Goal: Transaction & Acquisition: Obtain resource

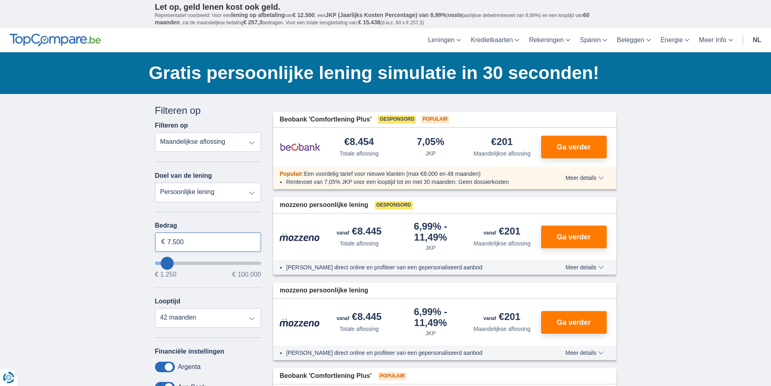
drag, startPoint x: 187, startPoint y: 242, endPoint x: 151, endPoint y: 245, distance: 35.4
click at [151, 245] on div "Annuleren Filters Filteren op Filteren op Totale aflossing JKP Maandelijkse afl…" at bounding box center [208, 296] width 119 height 385
type input "2.500"
type input "2250"
select select "24"
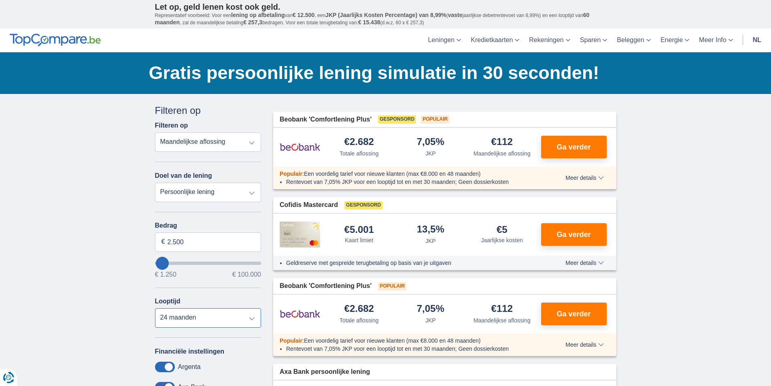
click at [179, 317] on select "12 maanden 18 maanden 24 maanden" at bounding box center [208, 317] width 106 height 19
click at [155, 308] on select "12 maanden 18 maanden 24 maanden" at bounding box center [208, 317] width 106 height 19
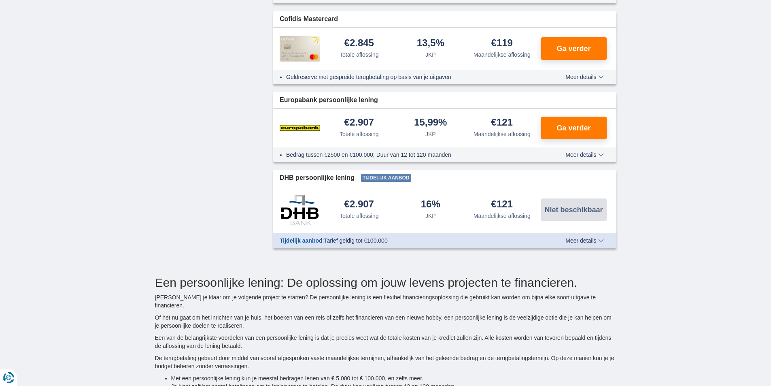
scroll to position [486, 0]
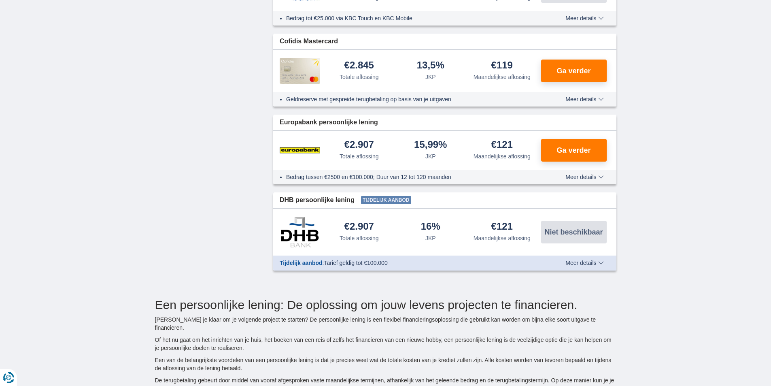
click at [602, 262] on span "Meer details" at bounding box center [585, 263] width 38 height 6
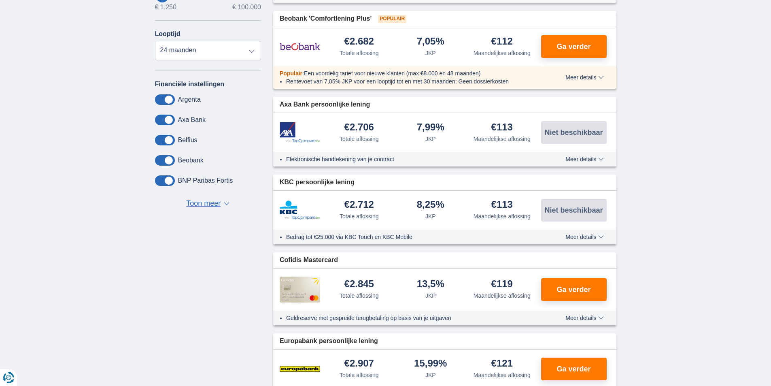
scroll to position [243, 0]
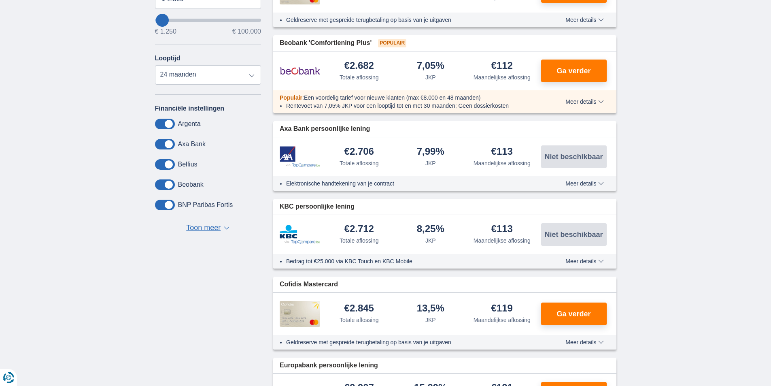
drag, startPoint x: 168, startPoint y: 205, endPoint x: 132, endPoint y: 204, distance: 36.0
click at [133, 204] on div "× widget.non-eligible-application.title widget.non-eligible-application.text no…" at bounding box center [385, 272] width 771 height 842
click at [157, 206] on span at bounding box center [165, 205] width 20 height 11
click at [0, 0] on input "checkbox" at bounding box center [0, 0] width 0 height 0
click at [174, 206] on span at bounding box center [165, 205] width 20 height 11
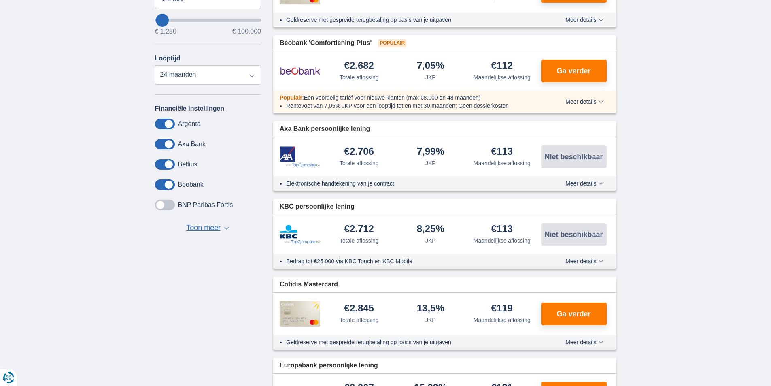
click at [0, 0] on input "checkbox" at bounding box center [0, 0] width 0 height 0
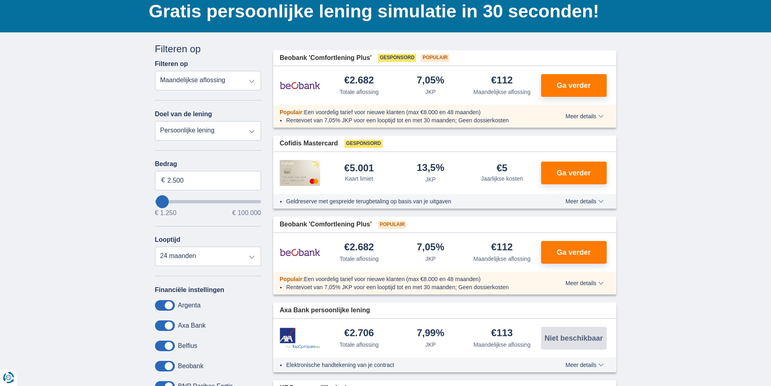
scroll to position [121, 0]
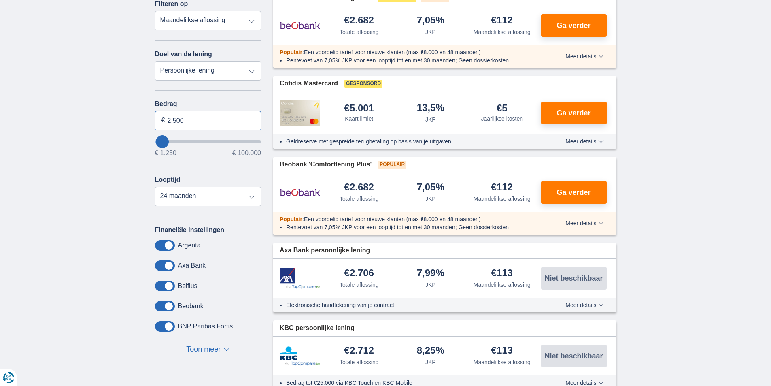
drag, startPoint x: 185, startPoint y: 119, endPoint x: 170, endPoint y: 121, distance: 15.2
click at [170, 121] on input "2.500" at bounding box center [208, 120] width 106 height 19
type input "2.000"
type input "2250"
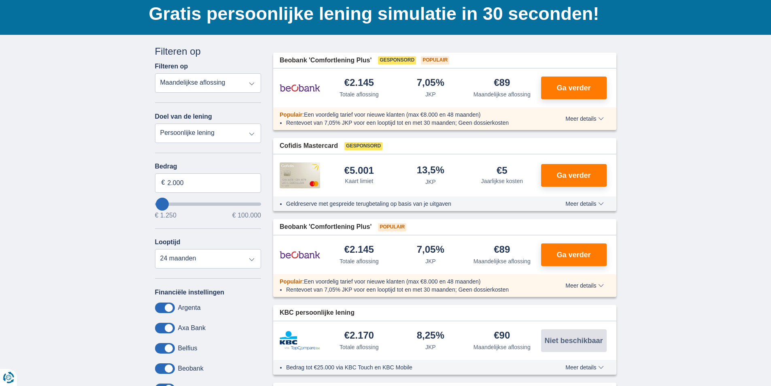
scroll to position [81, 0]
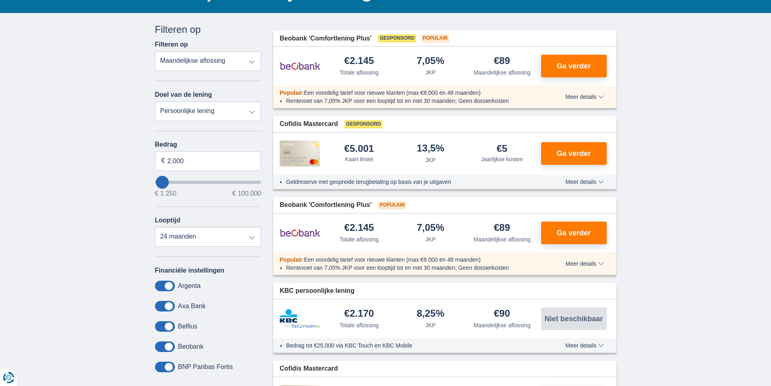
click at [600, 96] on span "Meer details" at bounding box center [585, 97] width 38 height 6
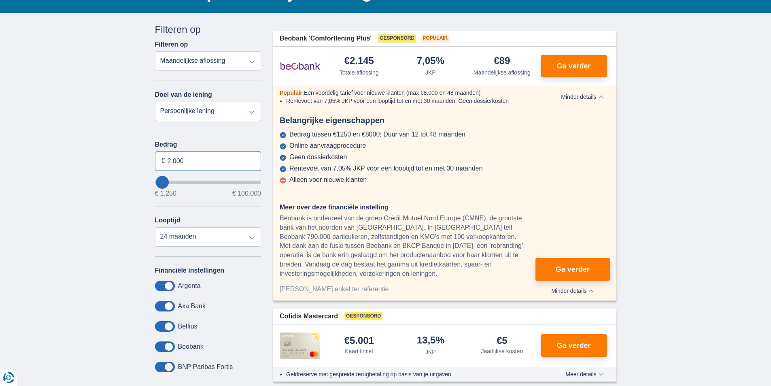
drag, startPoint x: 185, startPoint y: 159, endPoint x: 168, endPoint y: 161, distance: 17.1
click at [168, 161] on input "2.000" at bounding box center [208, 160] width 106 height 19
type input "2.500"
type input "2250"
click at [100, 128] on div "× widget.non-eligible-application.title widget.non-eligible-application.text no…" at bounding box center [385, 372] width 771 height 719
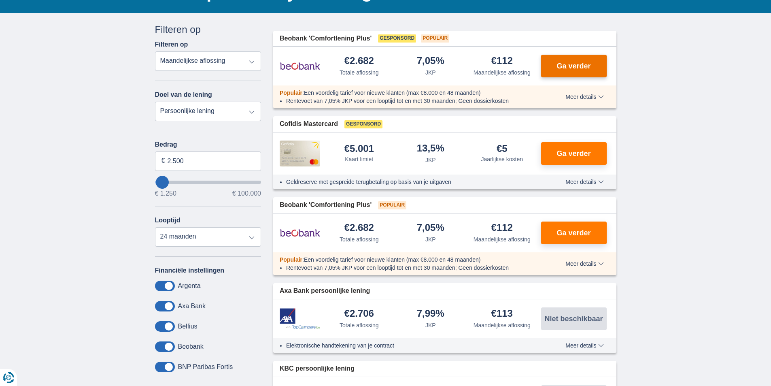
click at [574, 66] on span "Ga verder" at bounding box center [574, 65] width 34 height 7
